Goal: Transaction & Acquisition: Purchase product/service

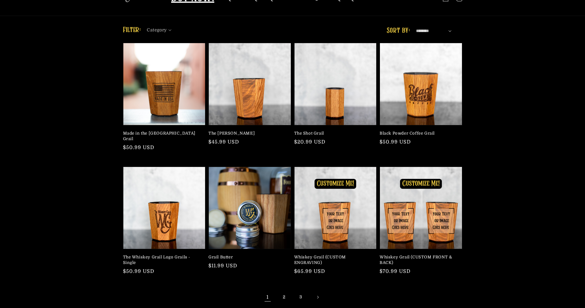
scroll to position [31, 0]
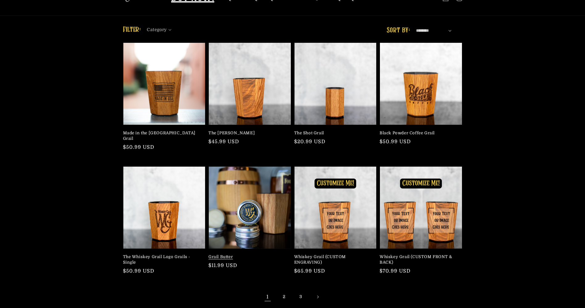
click at [251, 254] on link "Grail Butter" at bounding box center [247, 257] width 79 height 6
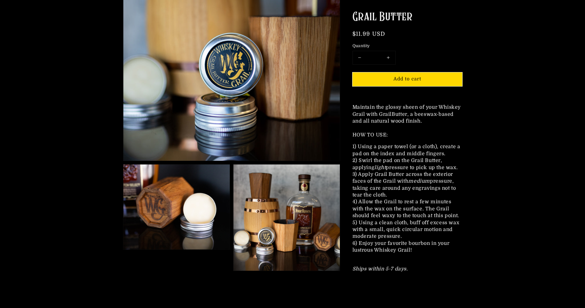
scroll to position [123, 0]
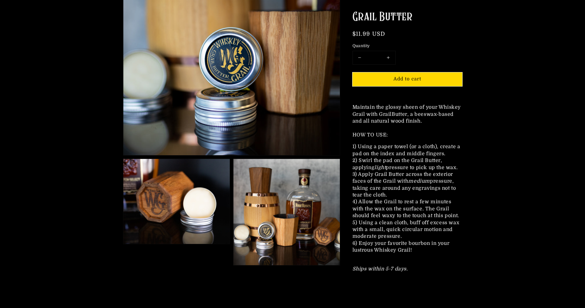
click at [288, 231] on img at bounding box center [286, 212] width 106 height 106
click at [309, 220] on img at bounding box center [286, 212] width 106 height 106
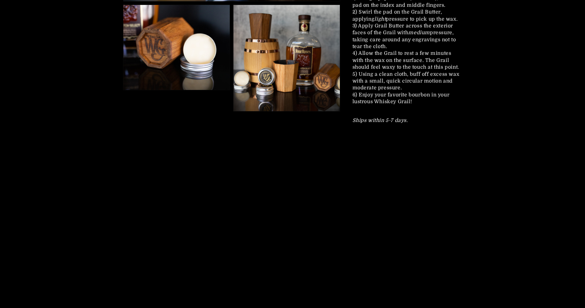
scroll to position [339, 0]
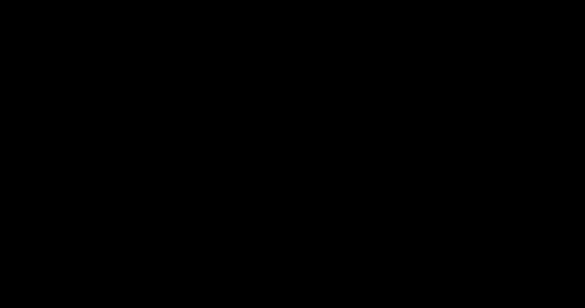
scroll to position [586, 0]
